Goal: Transaction & Acquisition: Purchase product/service

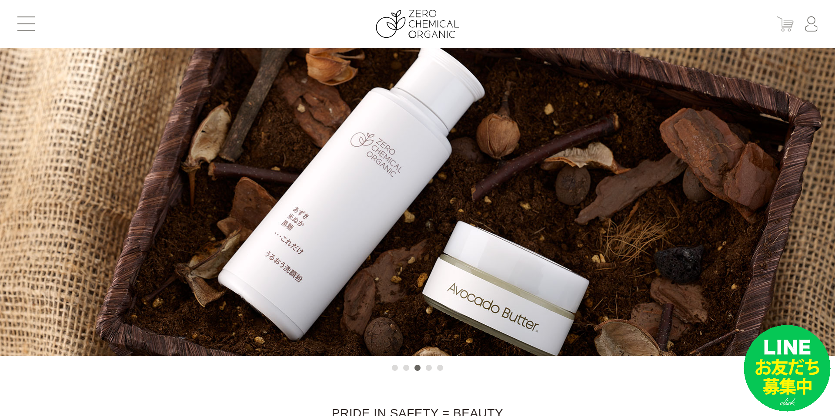
click at [782, 27] on img at bounding box center [784, 24] width 17 height 15
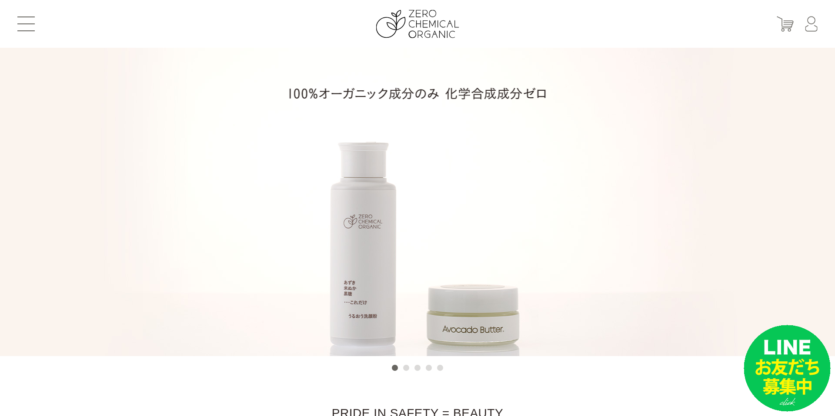
click at [357, 312] on li at bounding box center [417, 202] width 835 height 309
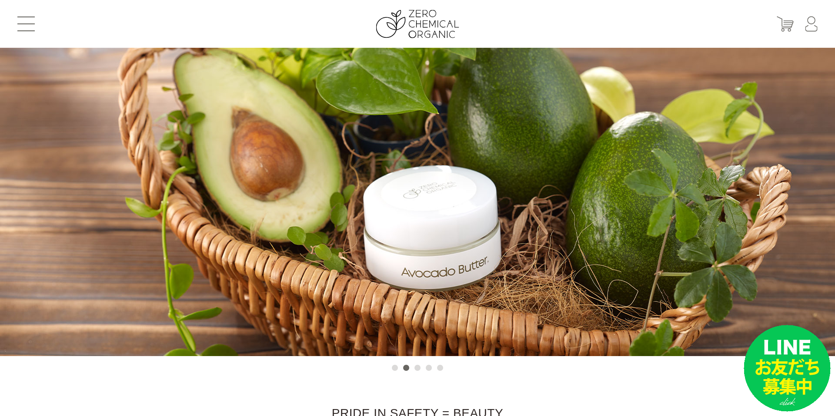
click at [430, 209] on li at bounding box center [417, 202] width 835 height 309
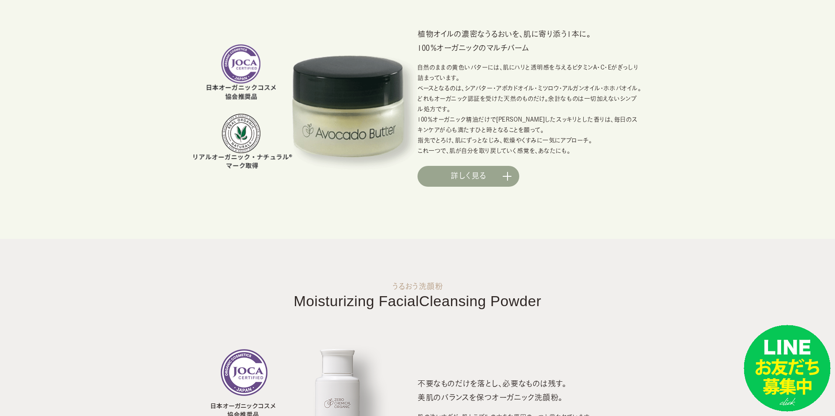
scroll to position [713, 0]
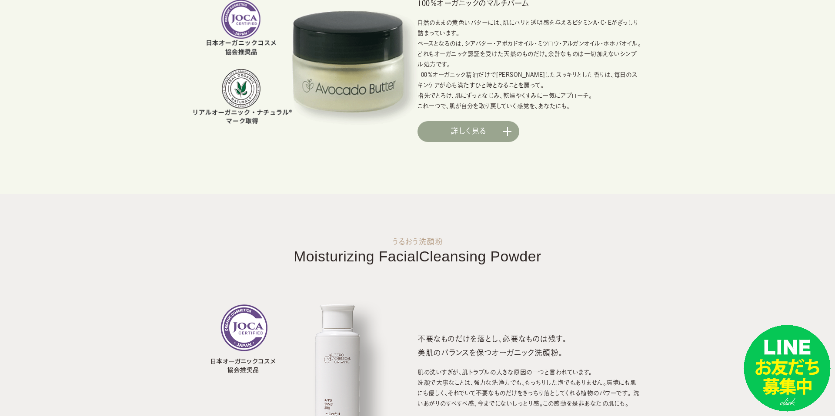
click at [488, 146] on section "アボカドバター Avocado Butter 植物オイルの濃密なうるおいを、肌に寄り添う1本に。 100％オーガニックのマルチバーム 自然のままの黄色いバター…" at bounding box center [417, 35] width 835 height 318
click at [485, 130] on link "詳しく見る" at bounding box center [468, 131] width 102 height 21
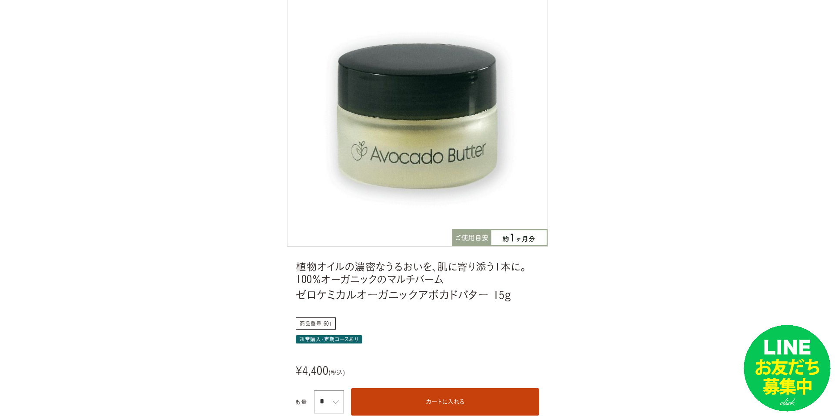
scroll to position [112, 0]
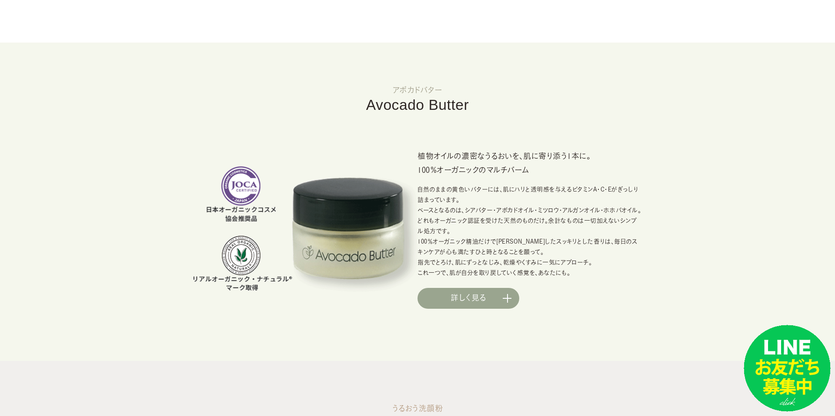
scroll to position [518, 0]
